Goal: Information Seeking & Learning: Learn about a topic

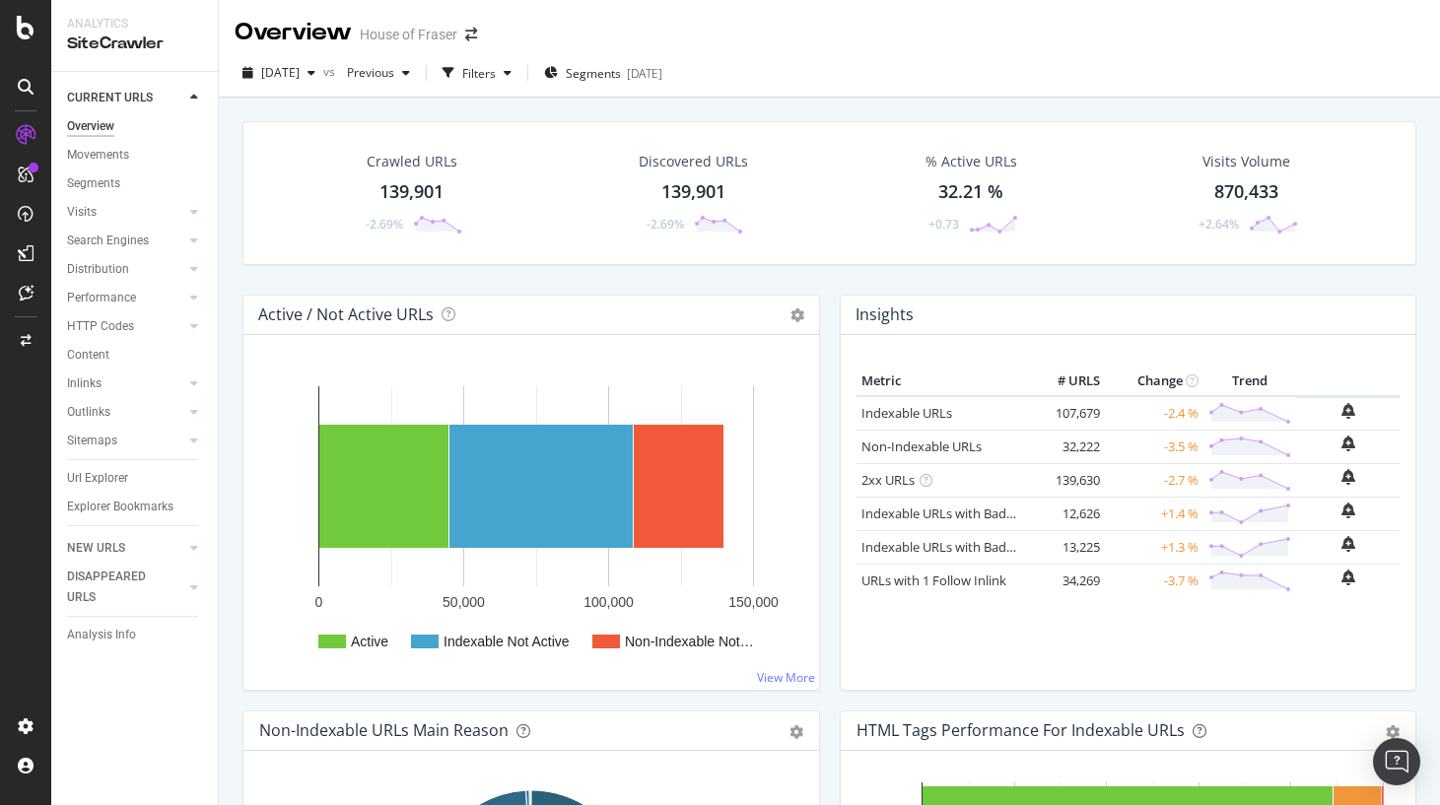
click at [576, 297] on div "Active / Not Active URLs Chart (by Value) Chart (by Percentage) Table Expand Ex…" at bounding box center [531, 315] width 576 height 39
click at [275, 73] on span "[DATE]" at bounding box center [280, 72] width 38 height 17
click at [32, 29] on icon at bounding box center [26, 28] width 18 height 24
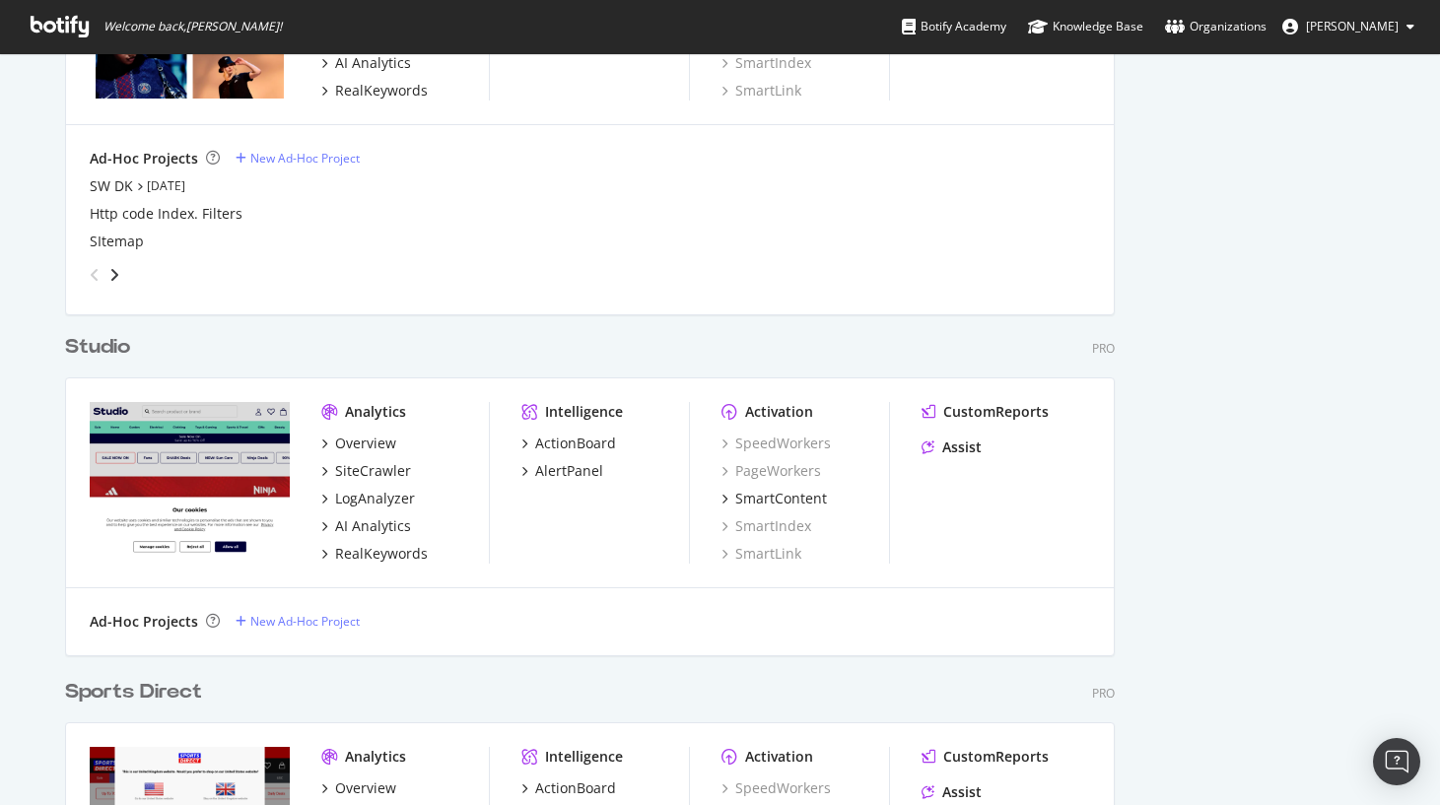
scroll to position [1436, 0]
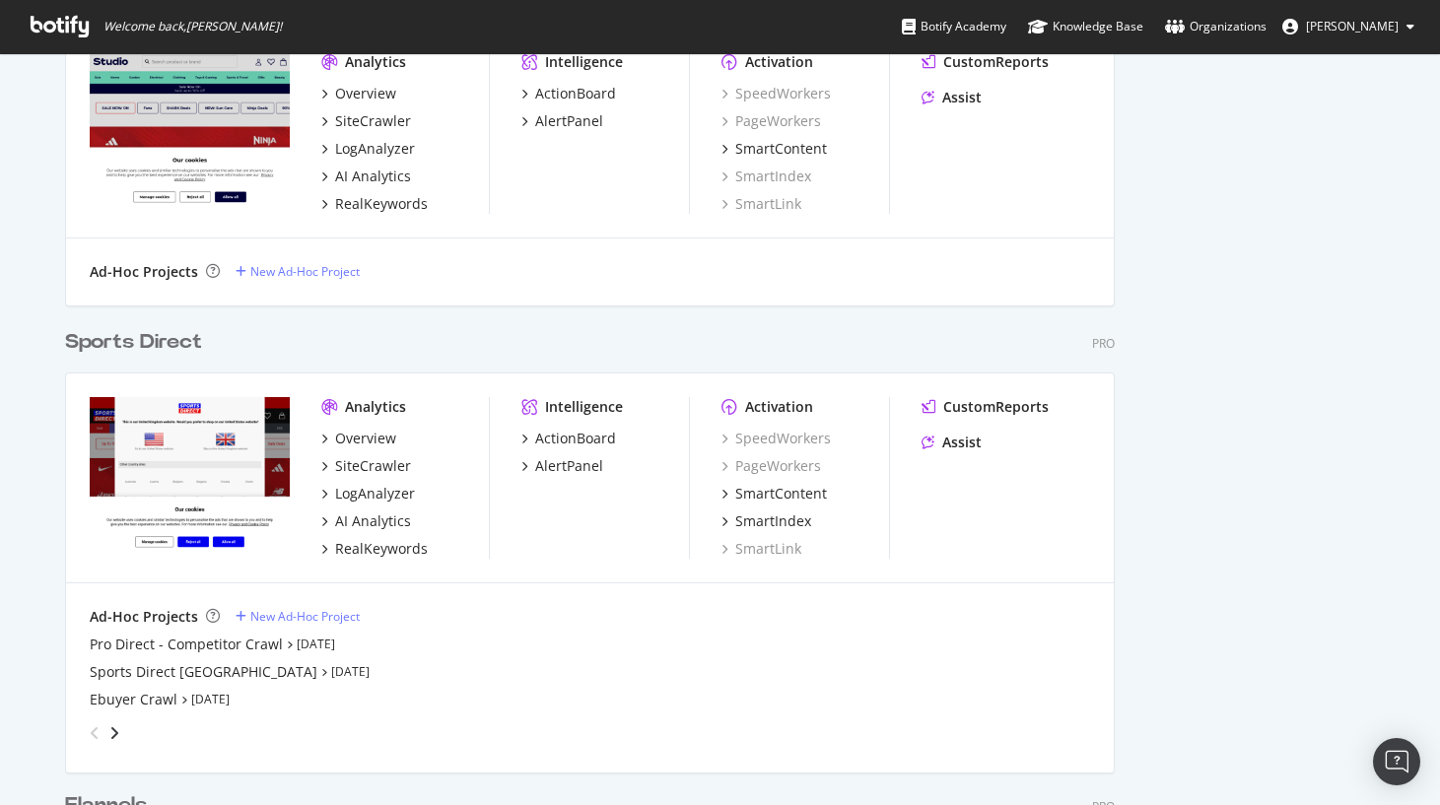
click at [164, 338] on div "Sports Direct" at bounding box center [133, 342] width 137 height 29
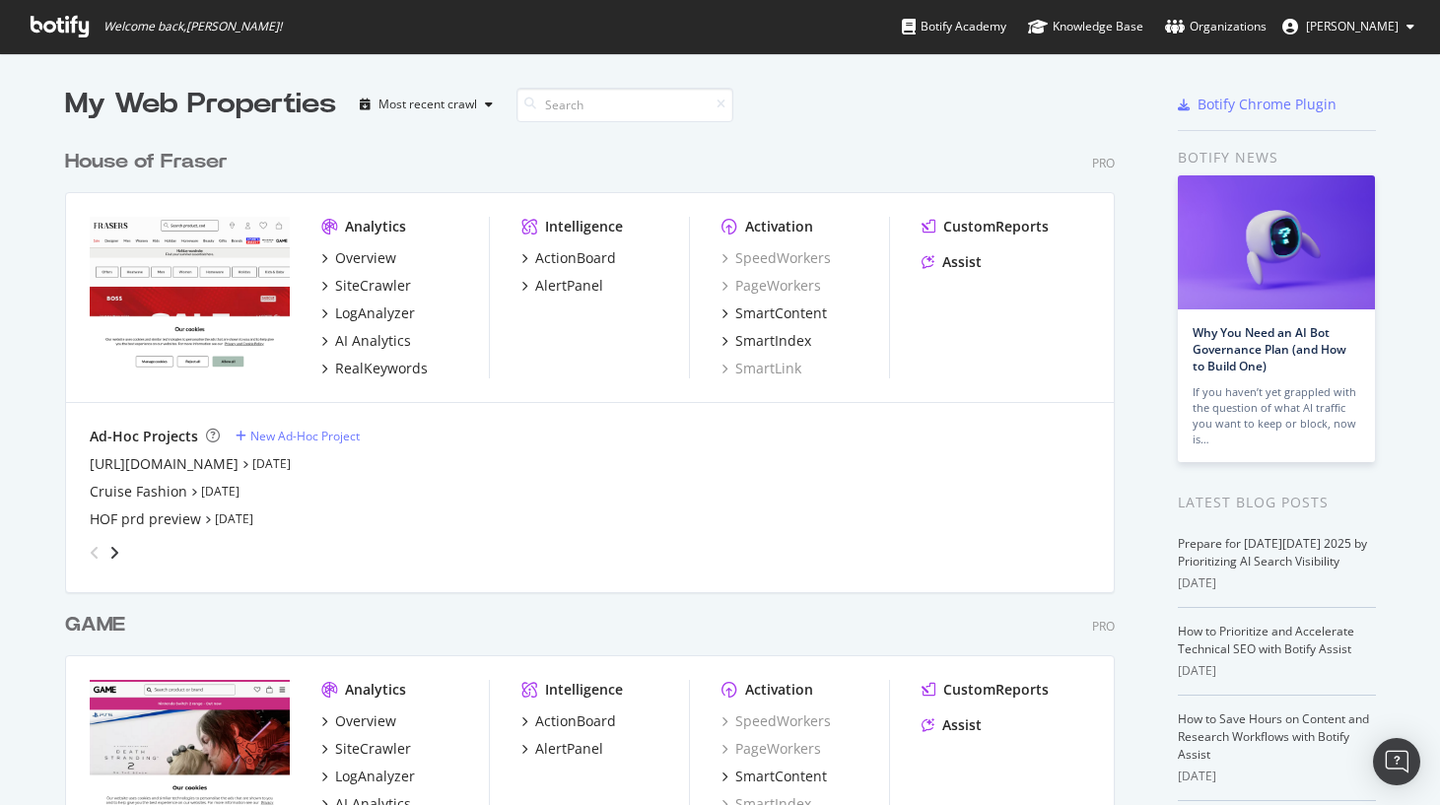
click at [176, 160] on div "House of Fraser" at bounding box center [146, 162] width 163 height 29
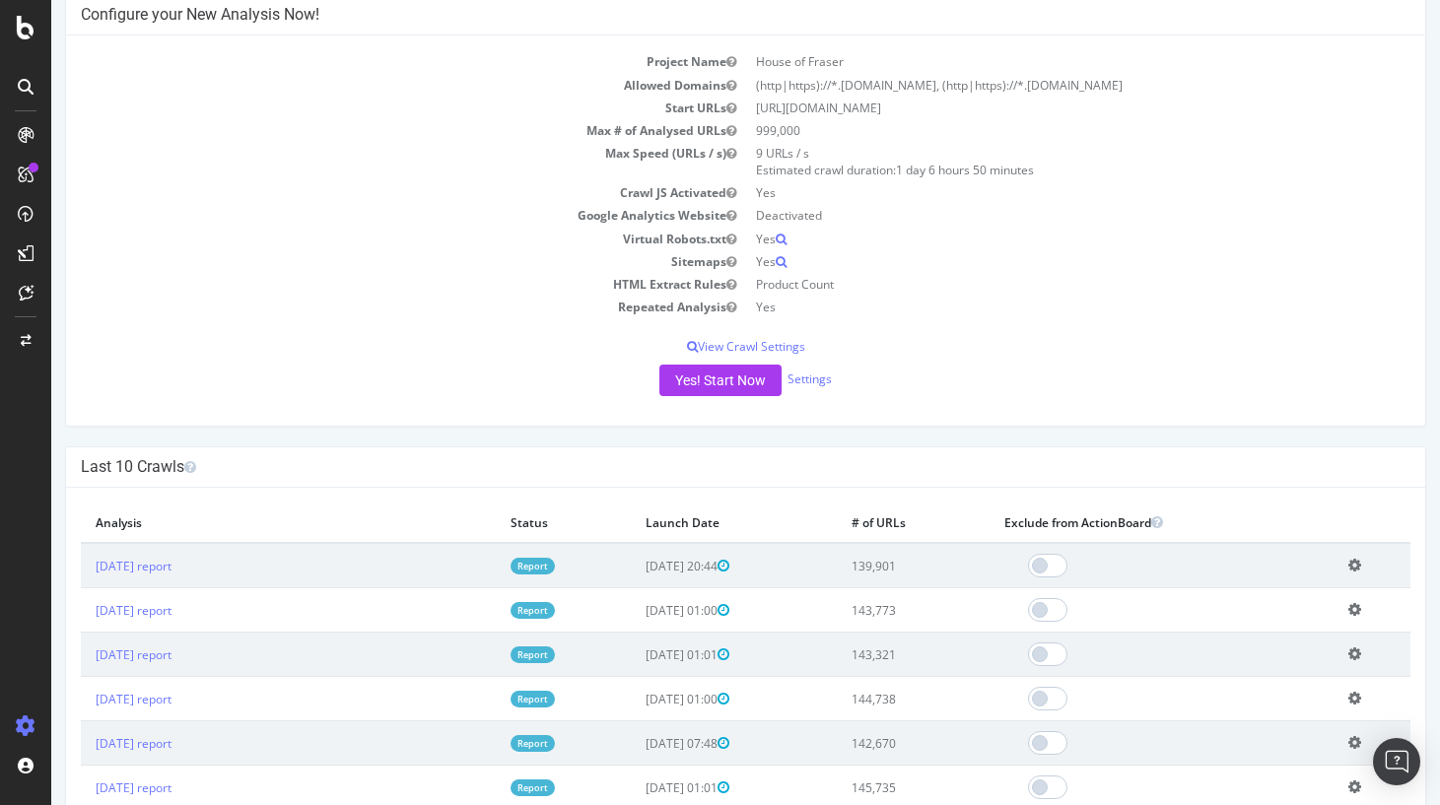
scroll to position [175, 0]
click at [167, 566] on link "[DATE] report" at bounding box center [134, 565] width 76 height 17
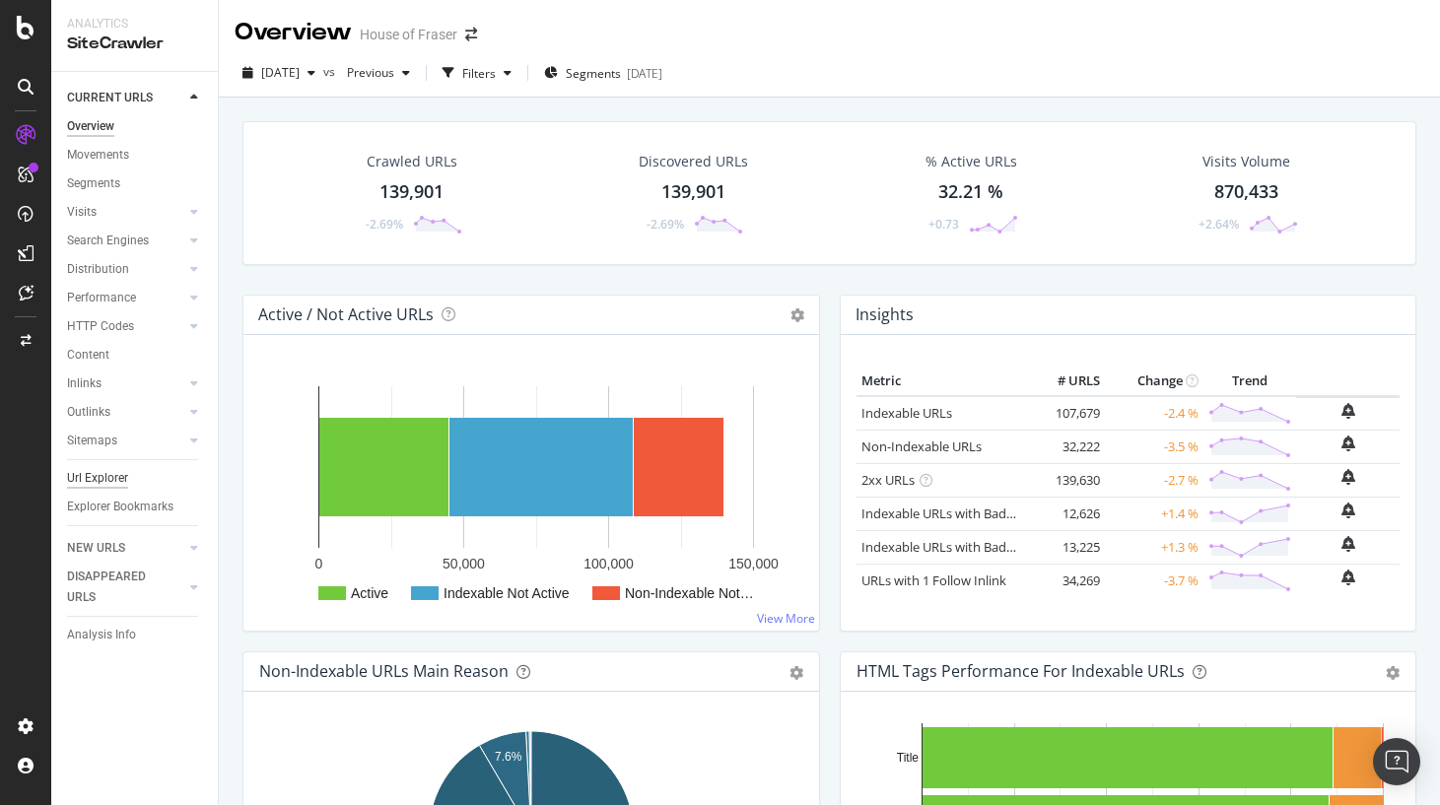
click at [107, 485] on div "Url Explorer" at bounding box center [97, 478] width 61 height 21
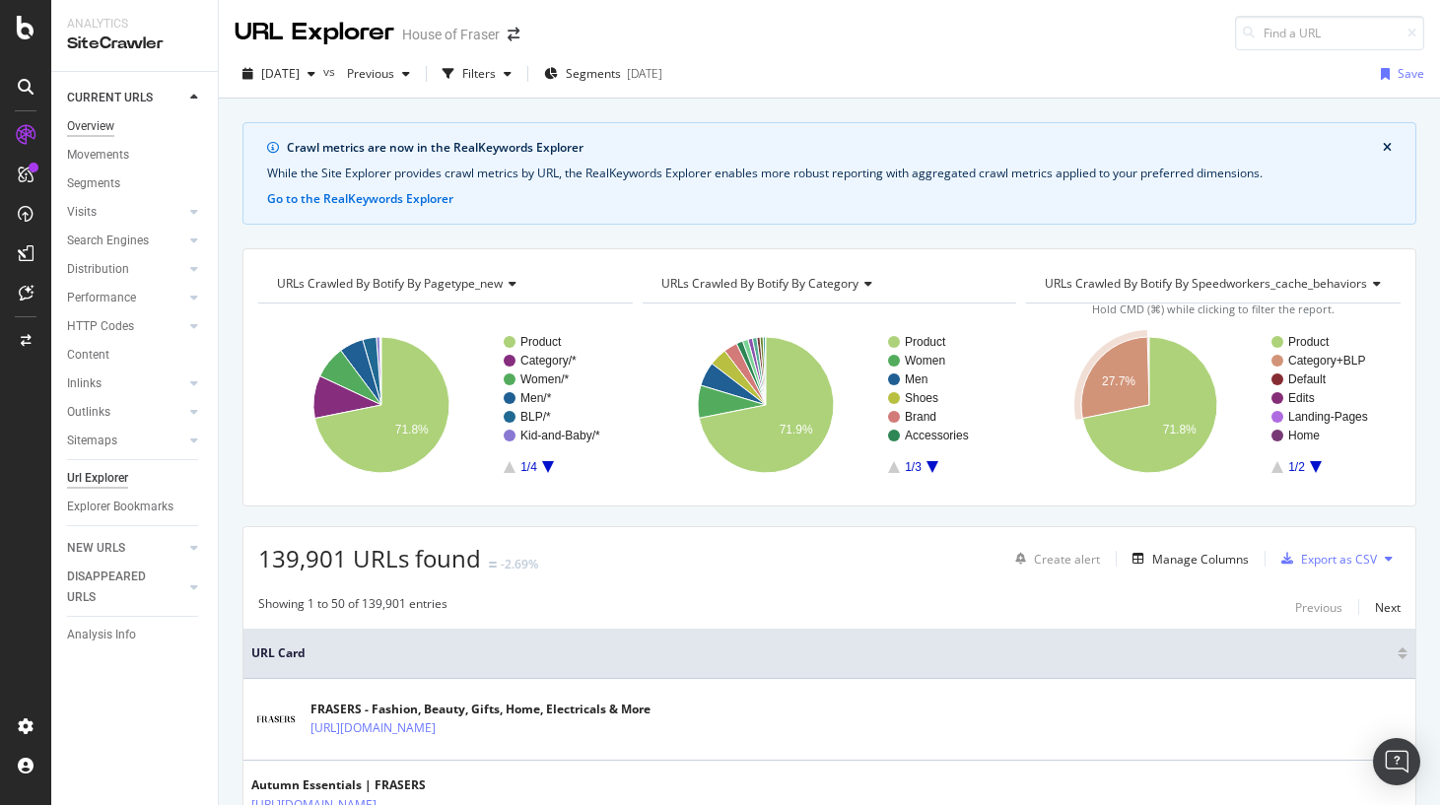
click at [102, 122] on div "Overview" at bounding box center [90, 126] width 47 height 21
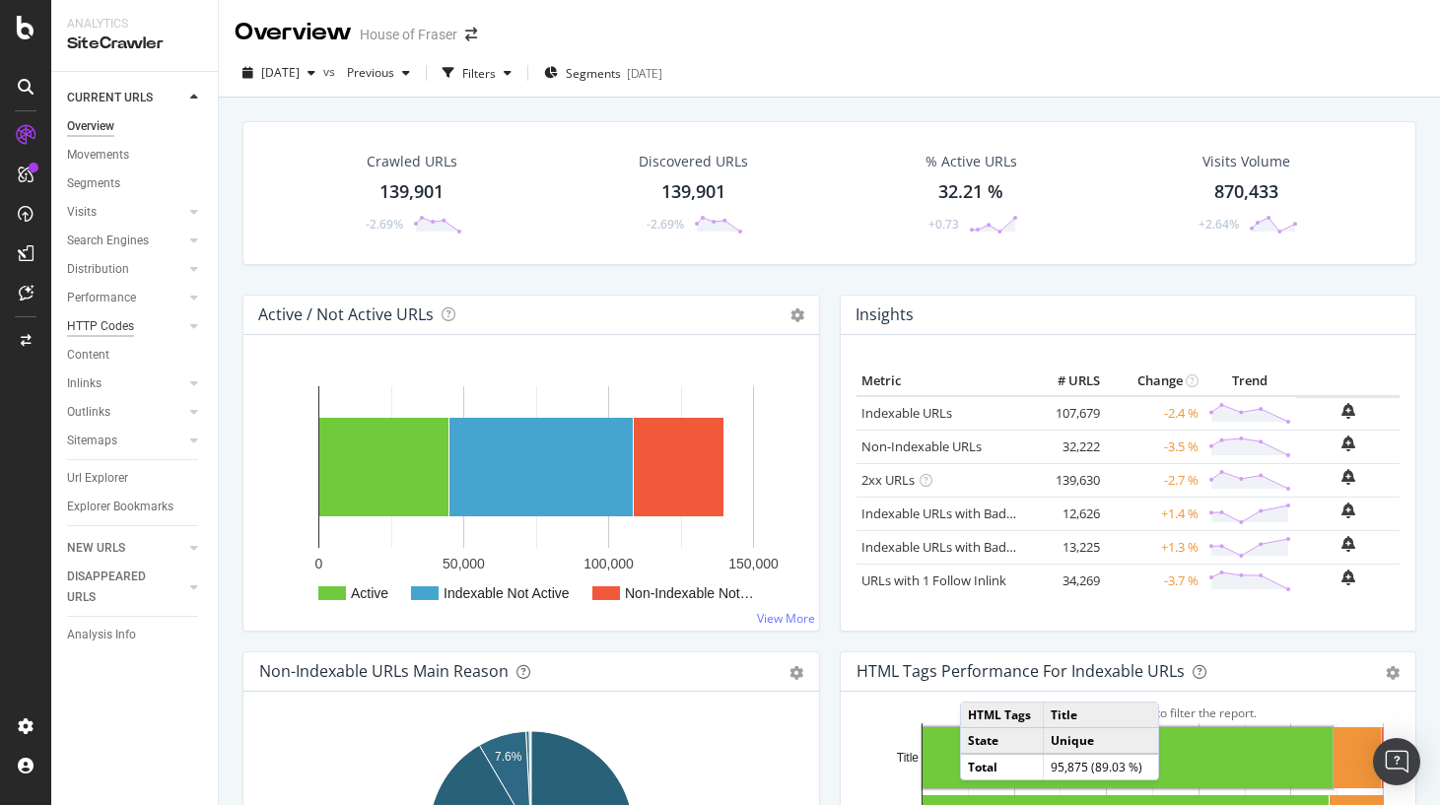
click at [75, 323] on div "HTTP Codes" at bounding box center [100, 326] width 67 height 21
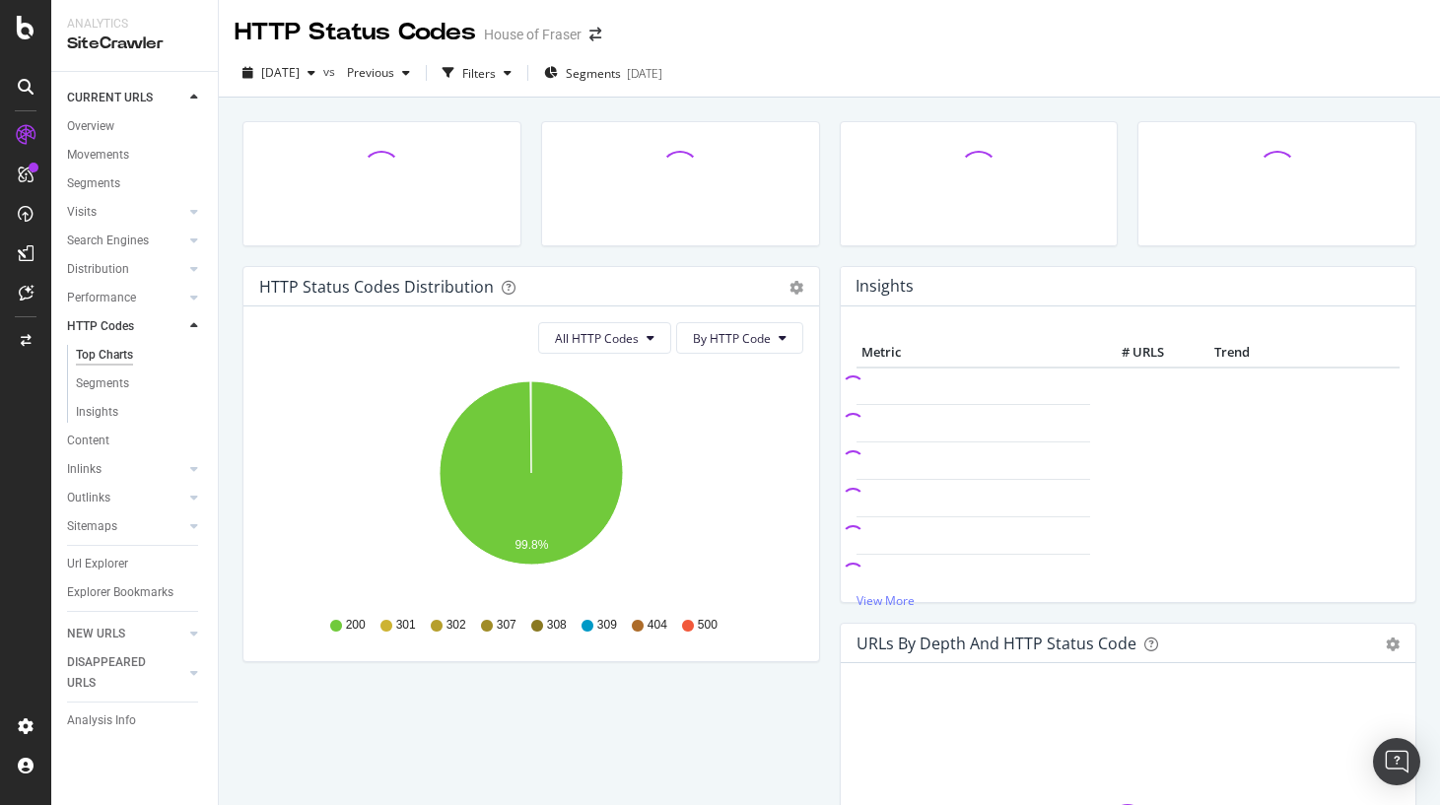
click at [112, 353] on div "Top Charts" at bounding box center [104, 355] width 57 height 21
